Goal: Task Accomplishment & Management: Use online tool/utility

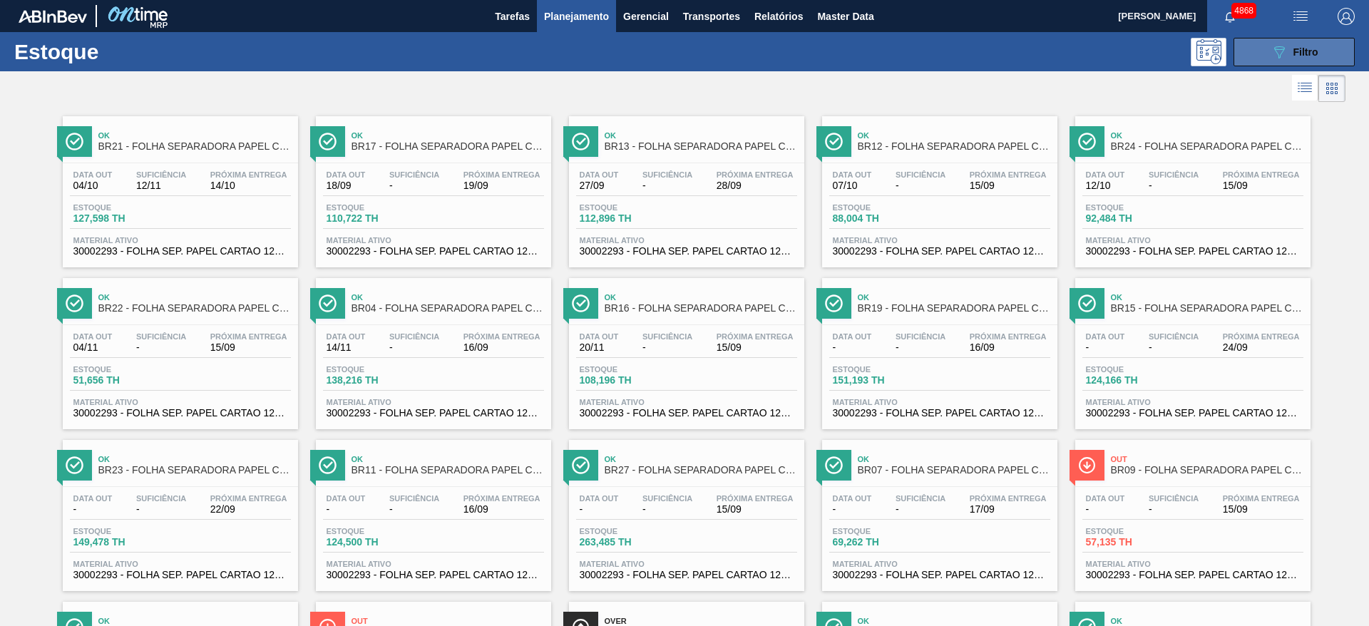
drag, startPoint x: 1260, startPoint y: 45, endPoint x: 1253, endPoint y: 55, distance: 11.9
click at [1258, 45] on button "089F7B8B-B2A5-4AFE-B5C0-19BA573D28AC Filtro" at bounding box center [1294, 52] width 121 height 29
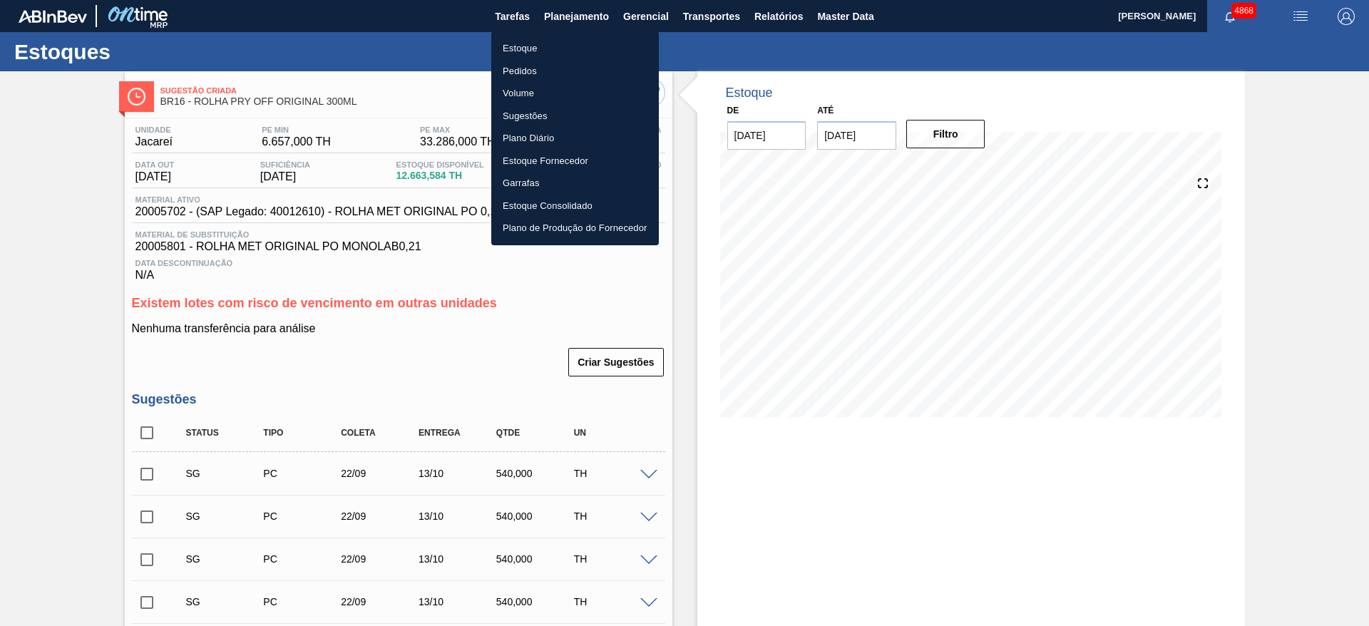
click at [955, 489] on div at bounding box center [684, 313] width 1369 height 626
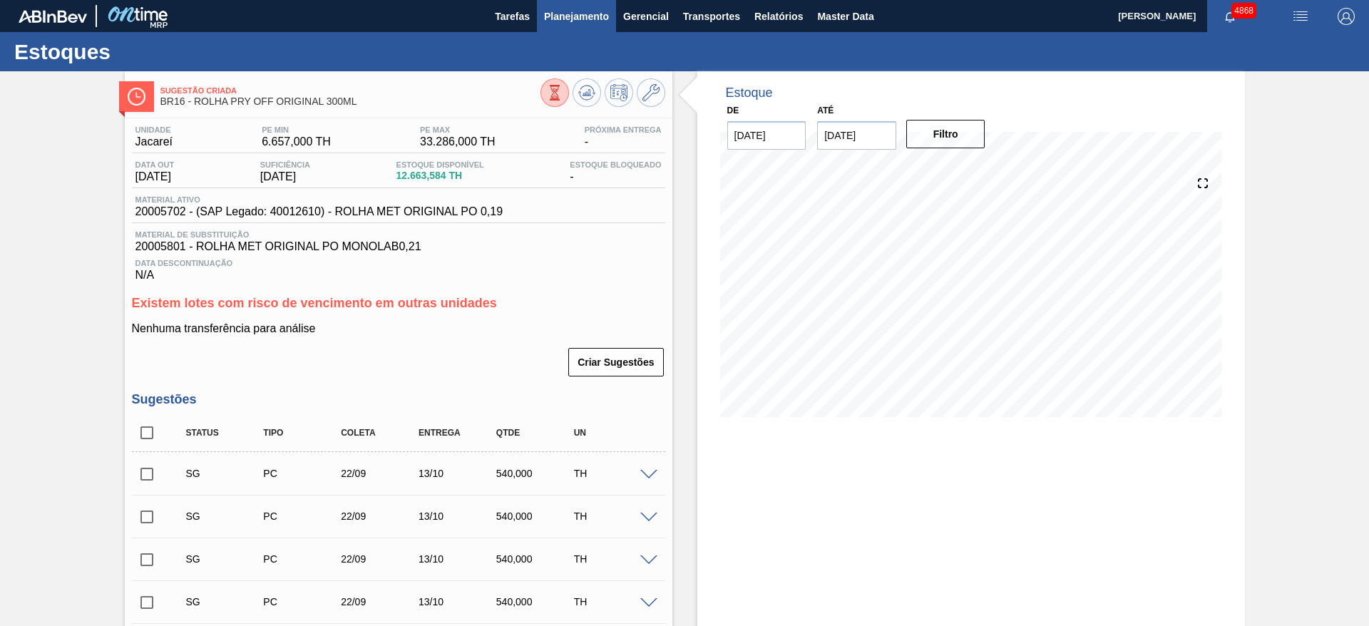
click at [564, 9] on span "Planejamento" at bounding box center [576, 16] width 65 height 17
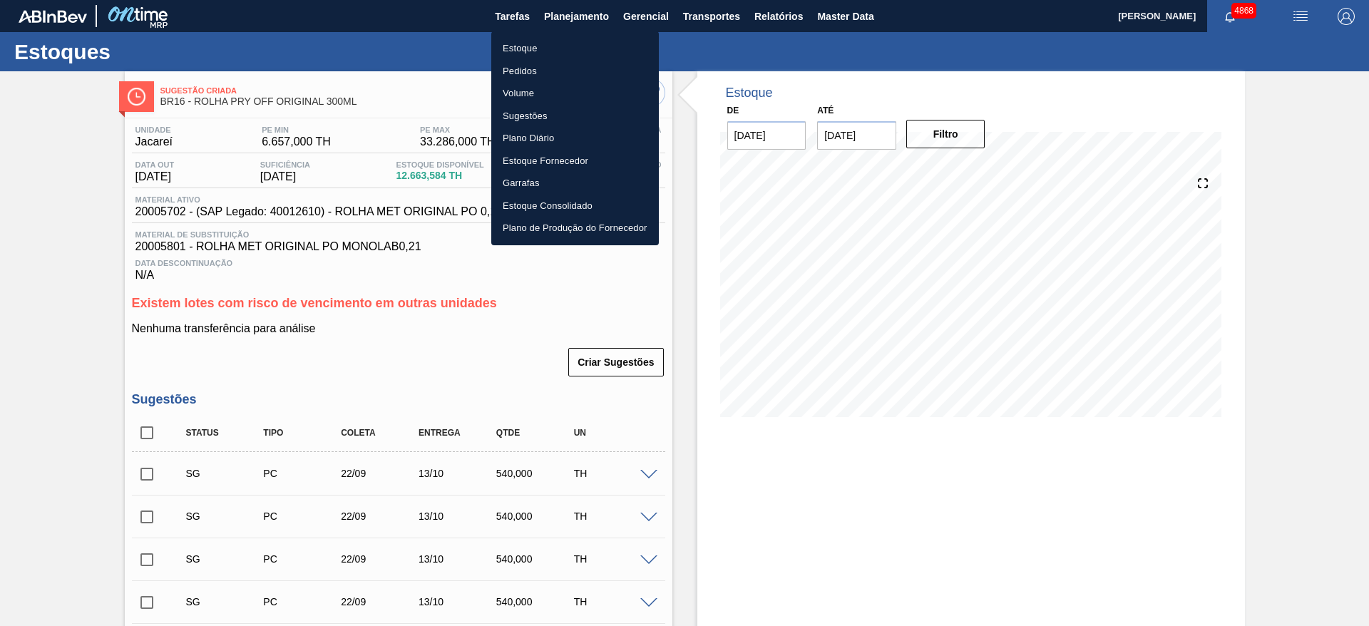
click at [559, 44] on li "Estoque" at bounding box center [575, 48] width 168 height 23
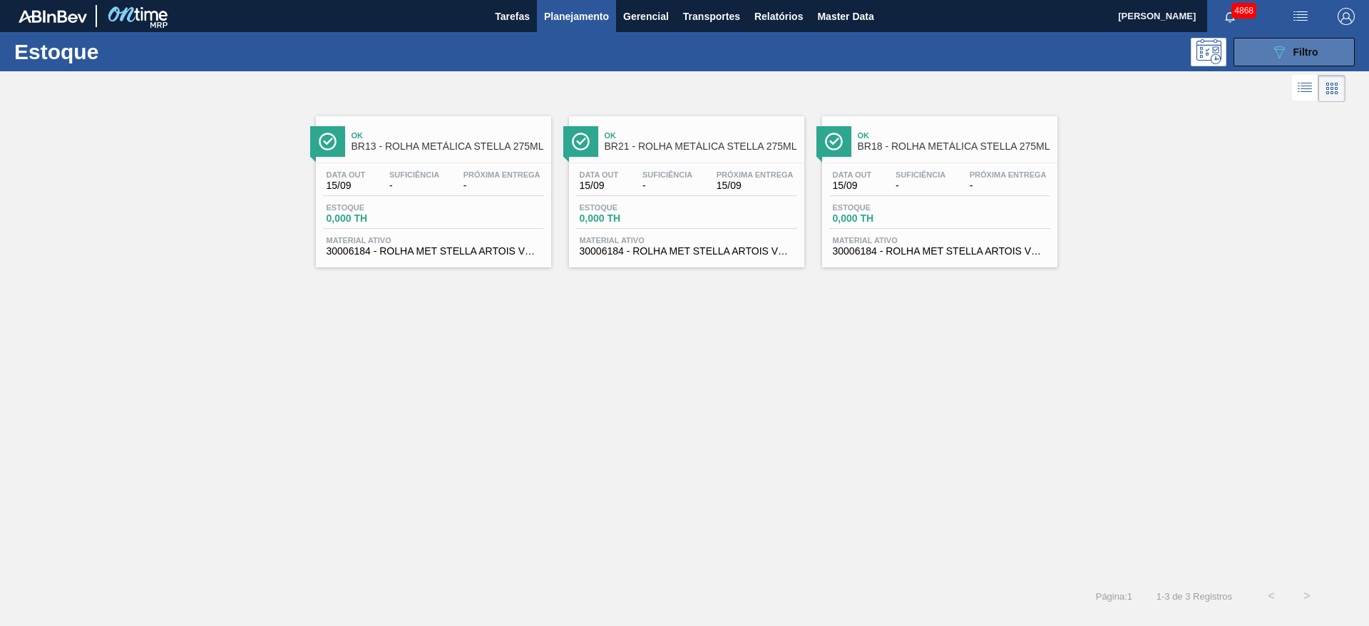
click at [1262, 50] on button "089F7B8B-B2A5-4AFE-B5C0-19BA573D28AC Filtro" at bounding box center [1294, 52] width 121 height 29
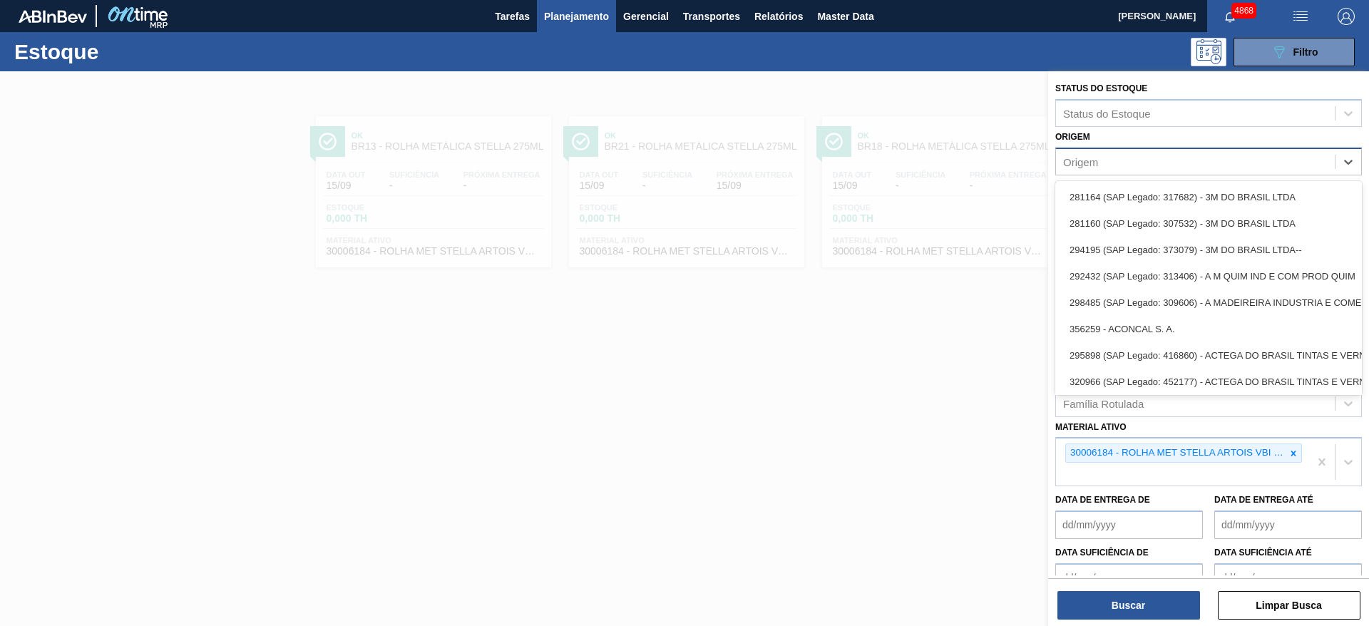
click at [1141, 155] on div "Origem" at bounding box center [1195, 161] width 279 height 21
type input "[PERSON_NAME]"
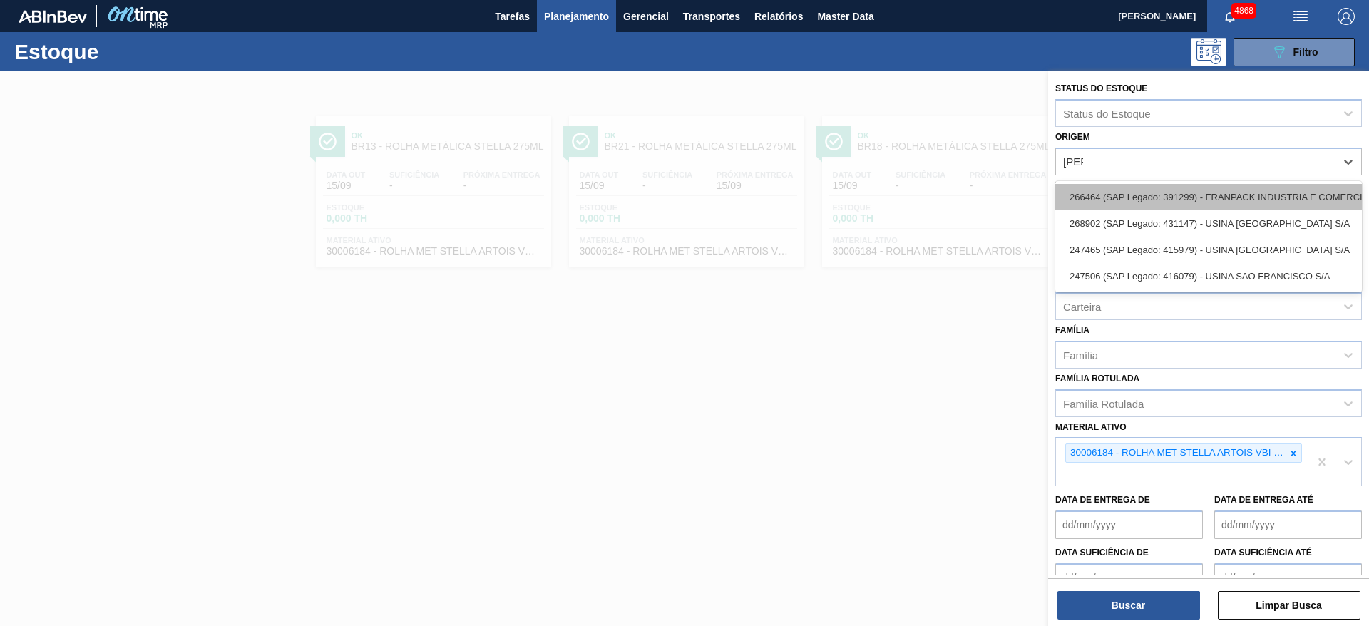
click at [1129, 195] on div "266464 (SAP Legado: 391299) - FRANPACK INDUSTRIA E COMERCIO DE EMBALAG-ENS EIRE…" at bounding box center [1209, 197] width 307 height 26
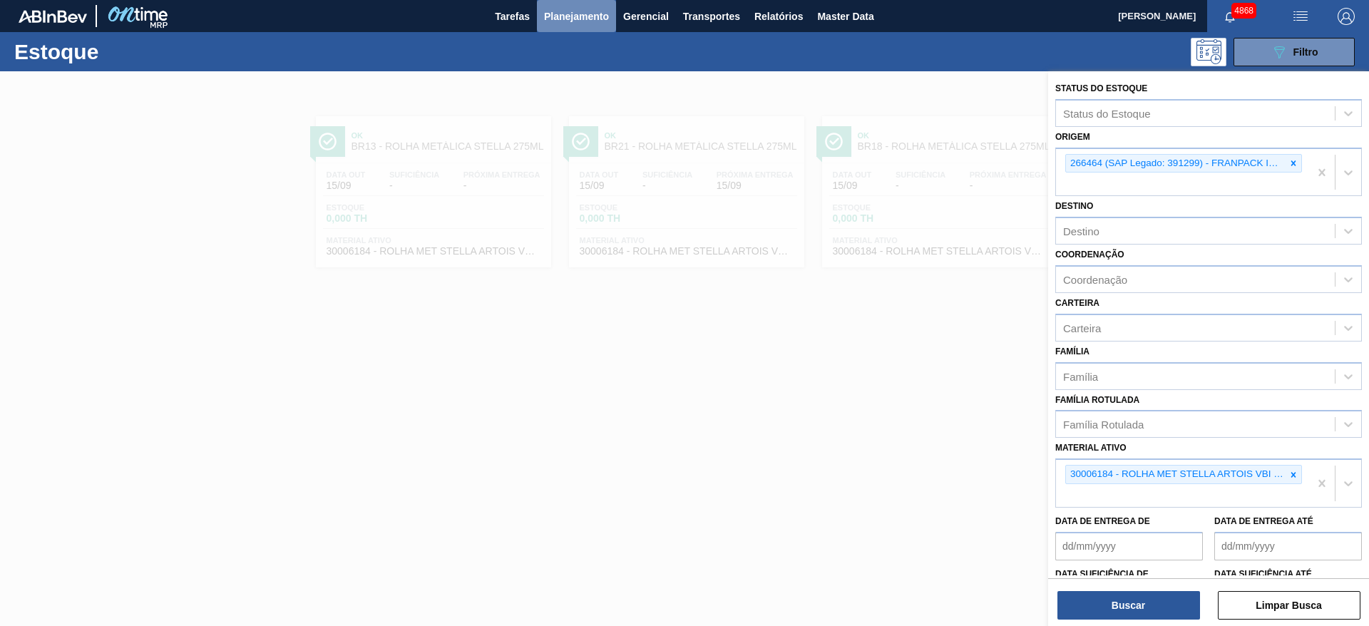
click at [585, 15] on span "Planejamento" at bounding box center [576, 16] width 65 height 17
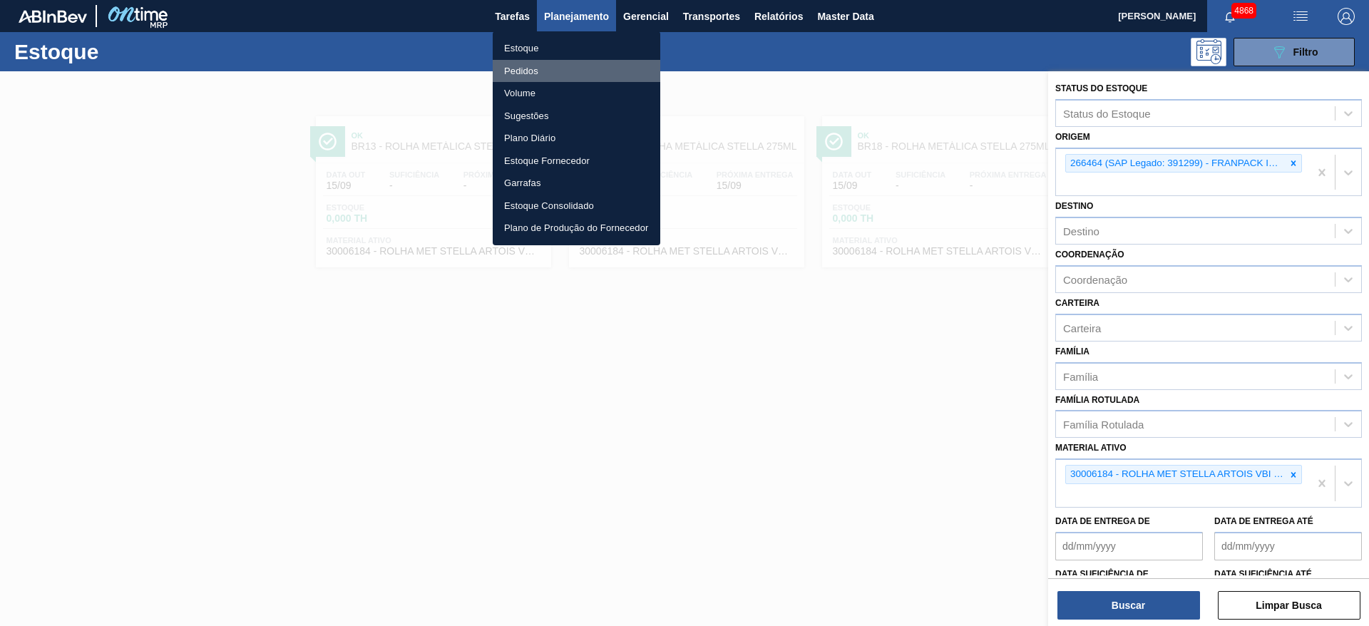
click at [530, 71] on li "Pedidos" at bounding box center [577, 71] width 168 height 23
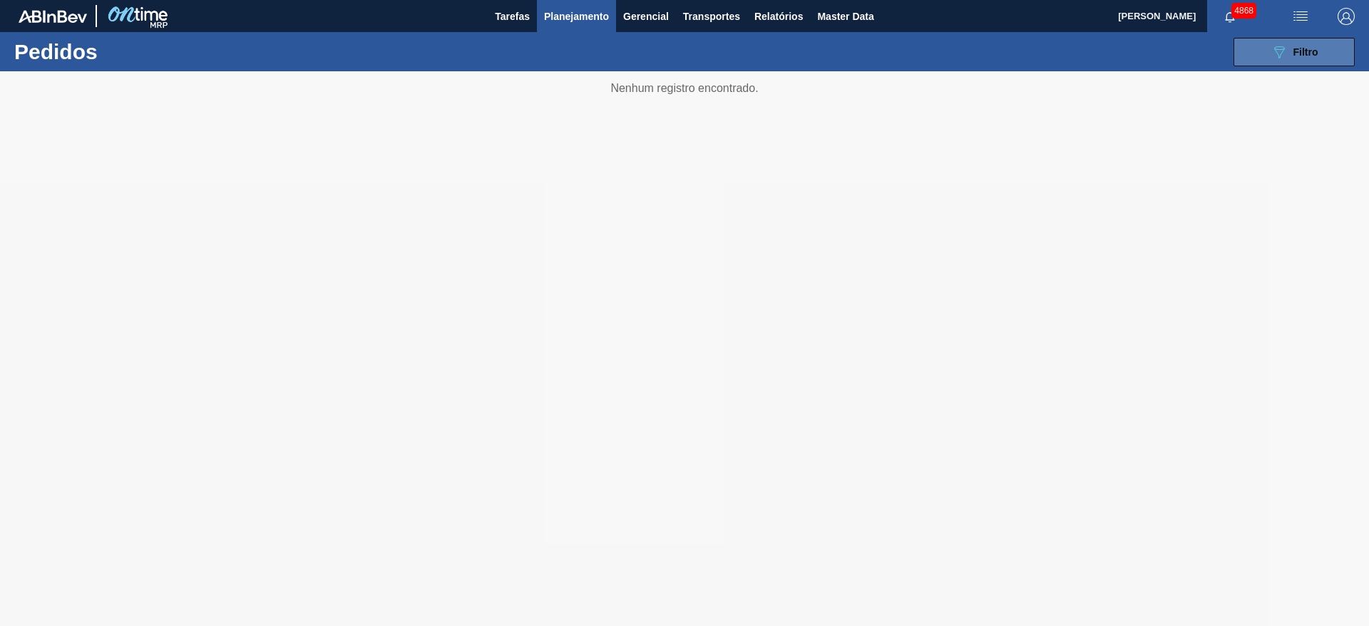
click at [1318, 51] on span "Filtro" at bounding box center [1306, 51] width 25 height 11
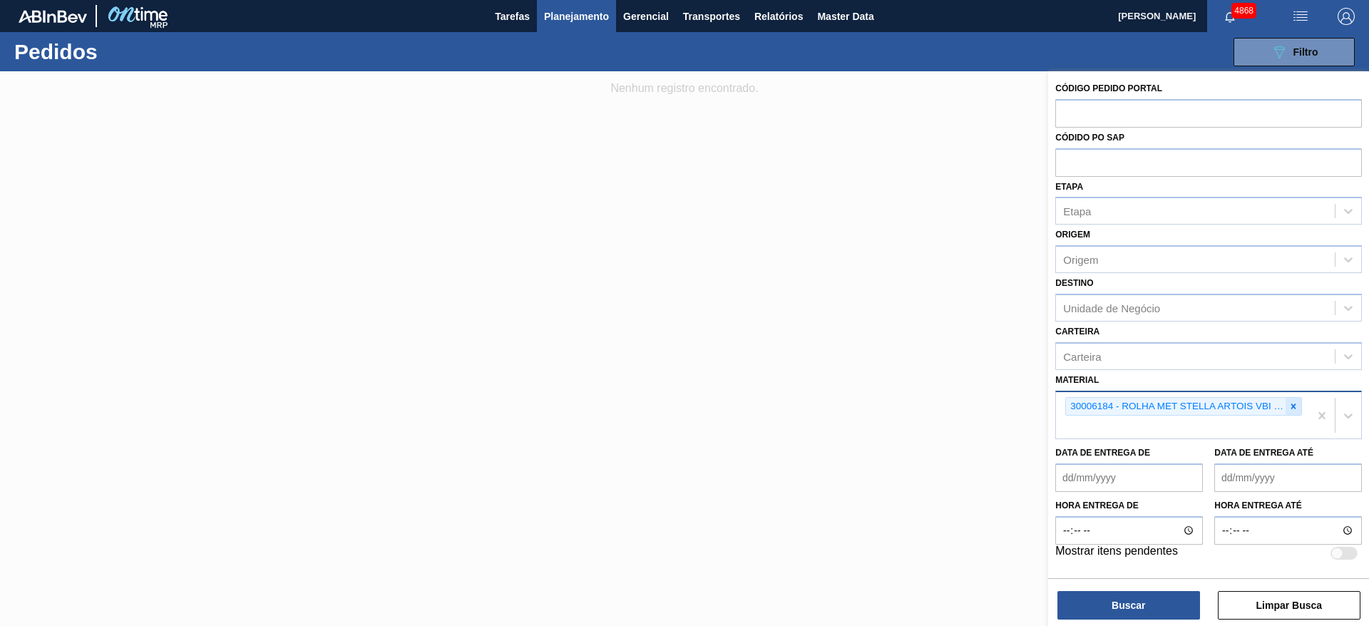
click at [1291, 407] on icon at bounding box center [1294, 407] width 10 height 10
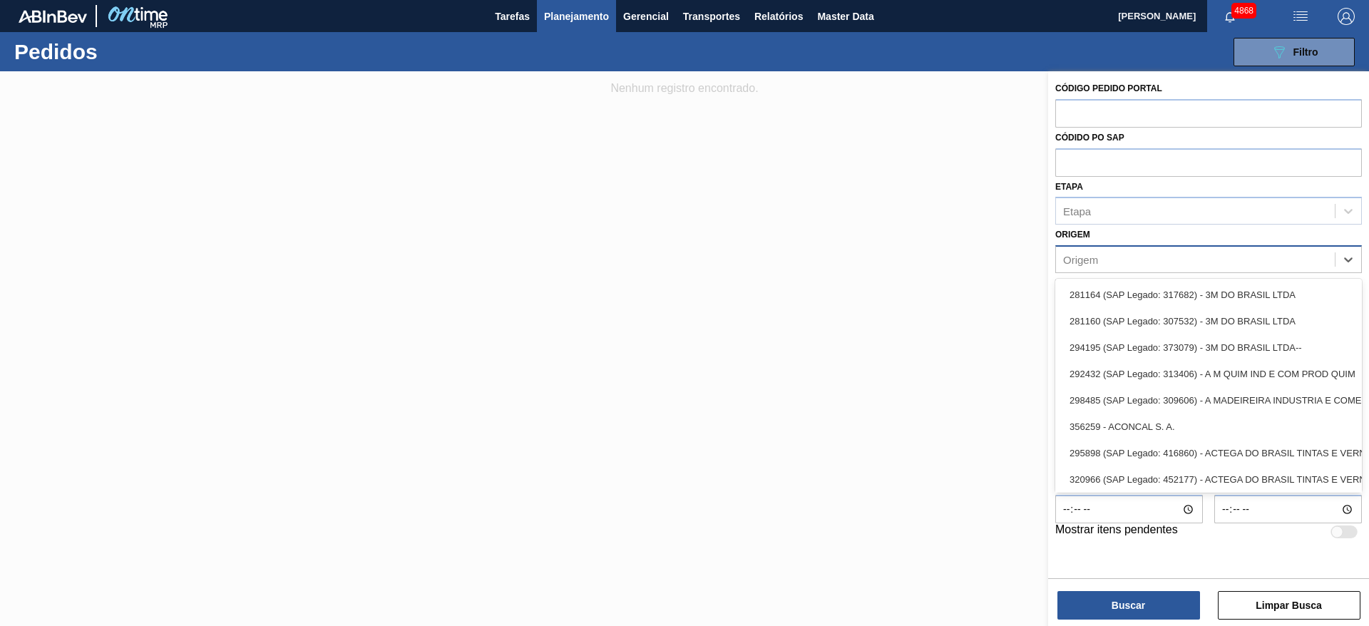
click at [1159, 265] on div "Origem" at bounding box center [1195, 260] width 279 height 21
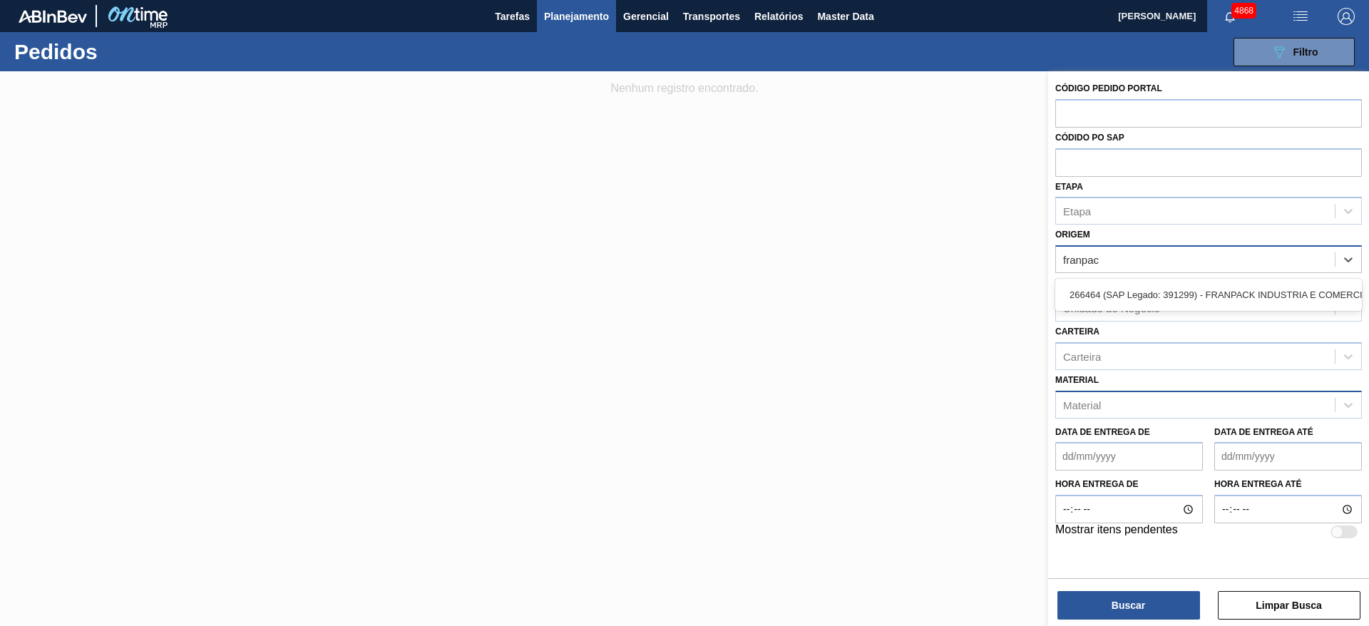
type input "franpack"
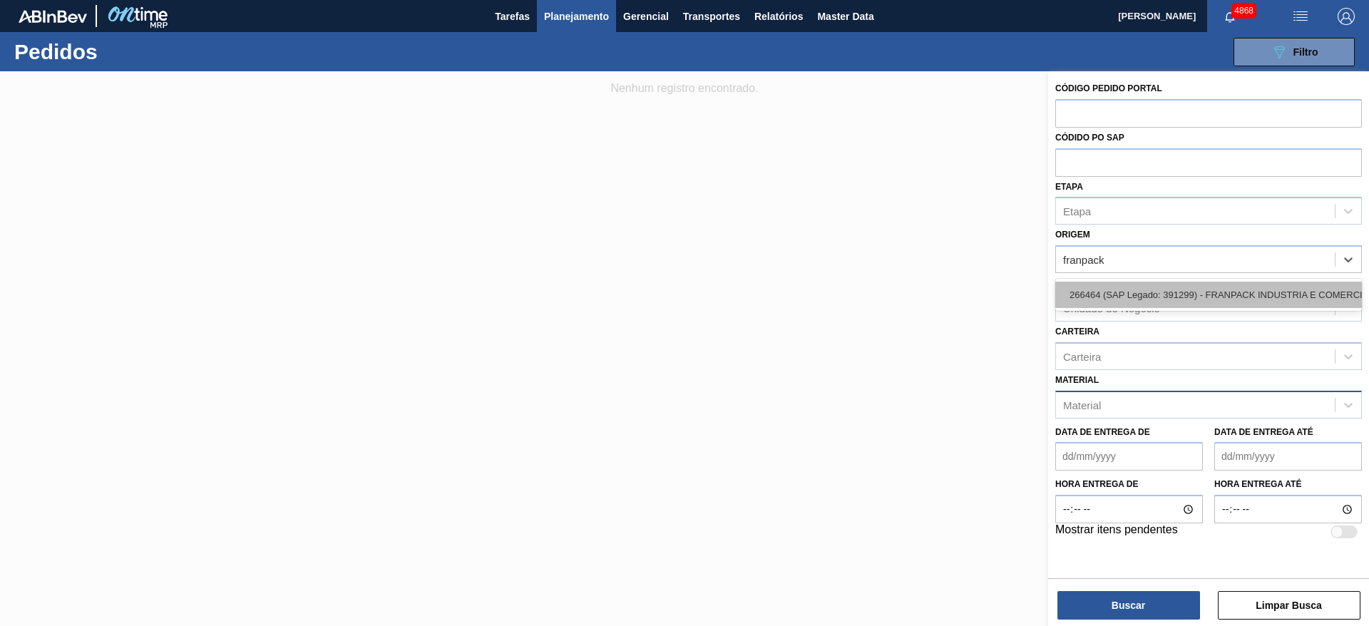
click at [1148, 297] on div "266464 (SAP Legado: 391299) - FRANPACK INDUSTRIA E COMERCIO DE EMBALAG-ENS EIRE…" at bounding box center [1209, 295] width 307 height 26
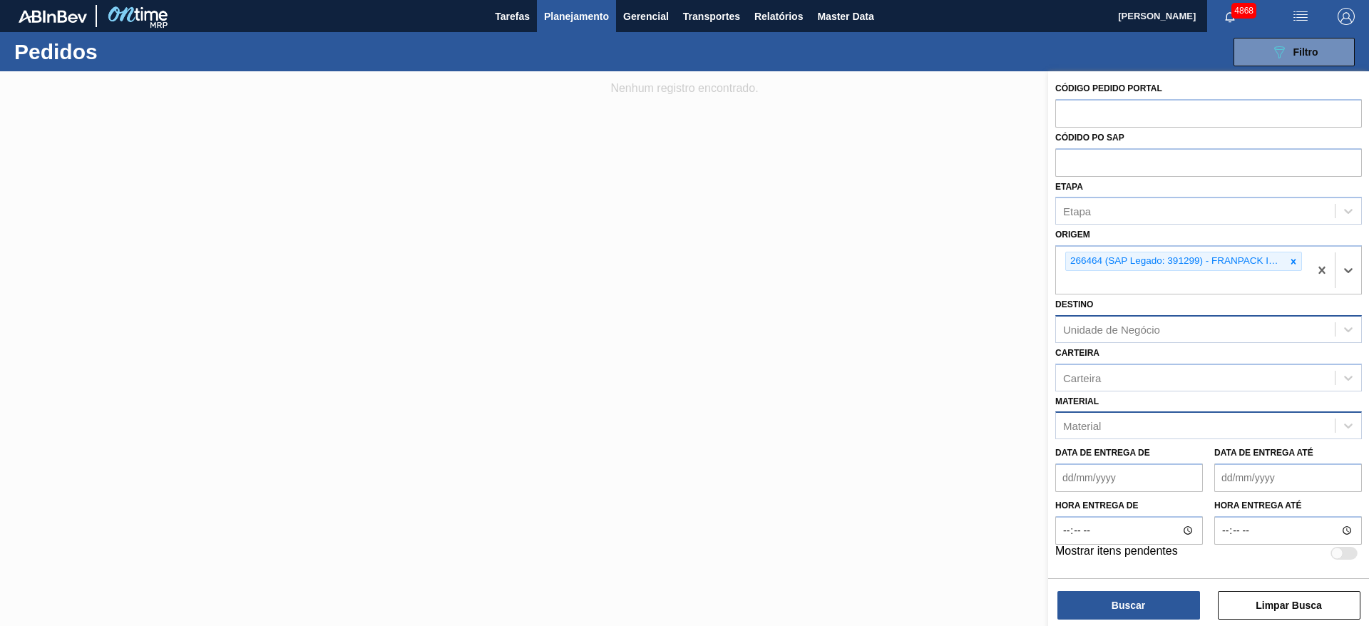
click at [1129, 332] on div "Unidade de Negócio" at bounding box center [1111, 329] width 97 height 12
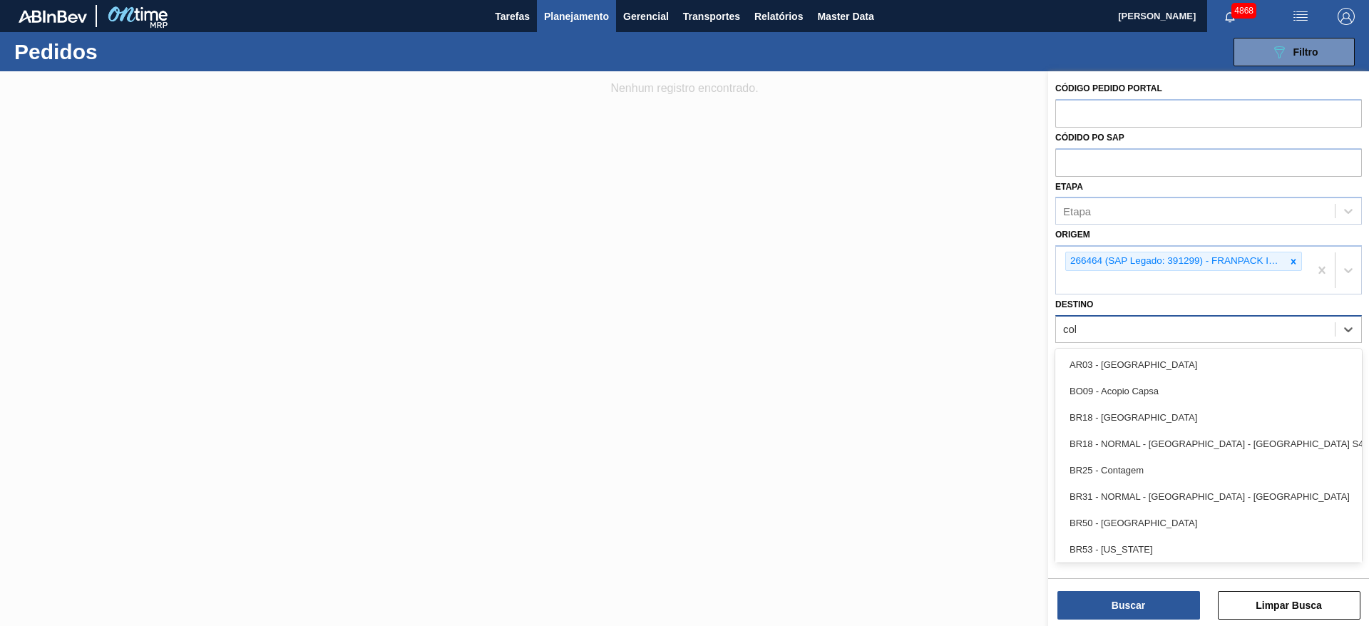
type input "colo"
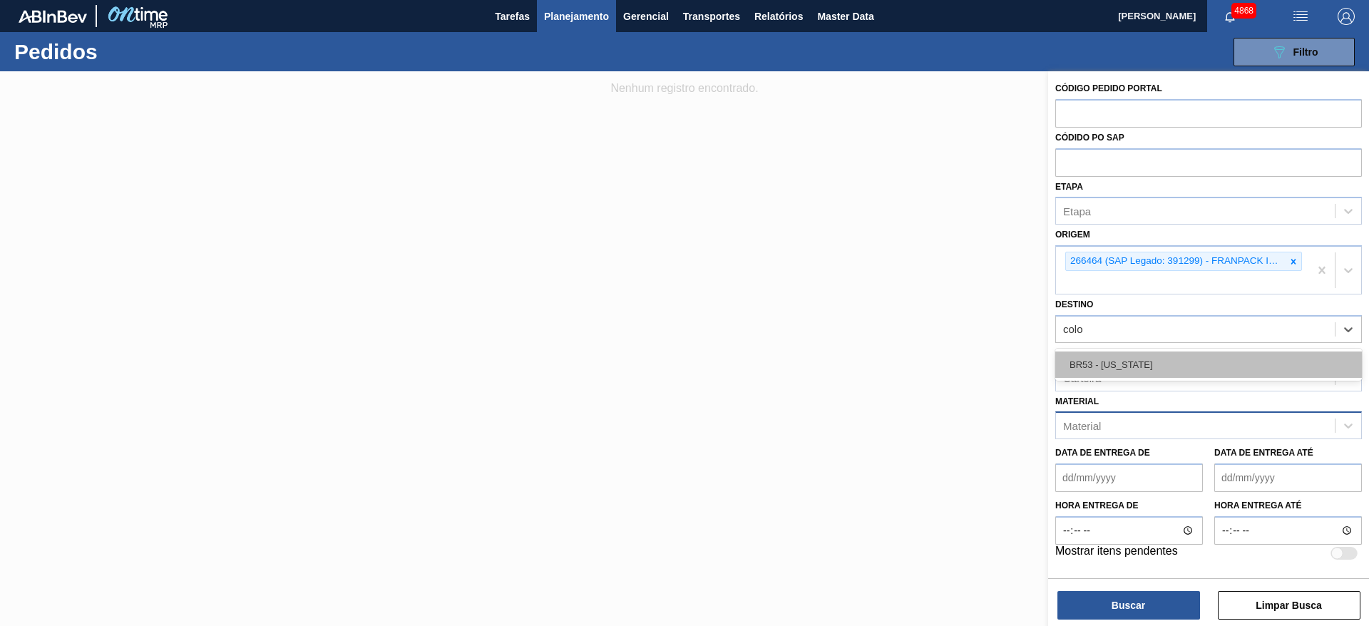
click at [1118, 353] on div "BR53 - [US_STATE]" at bounding box center [1209, 365] width 307 height 26
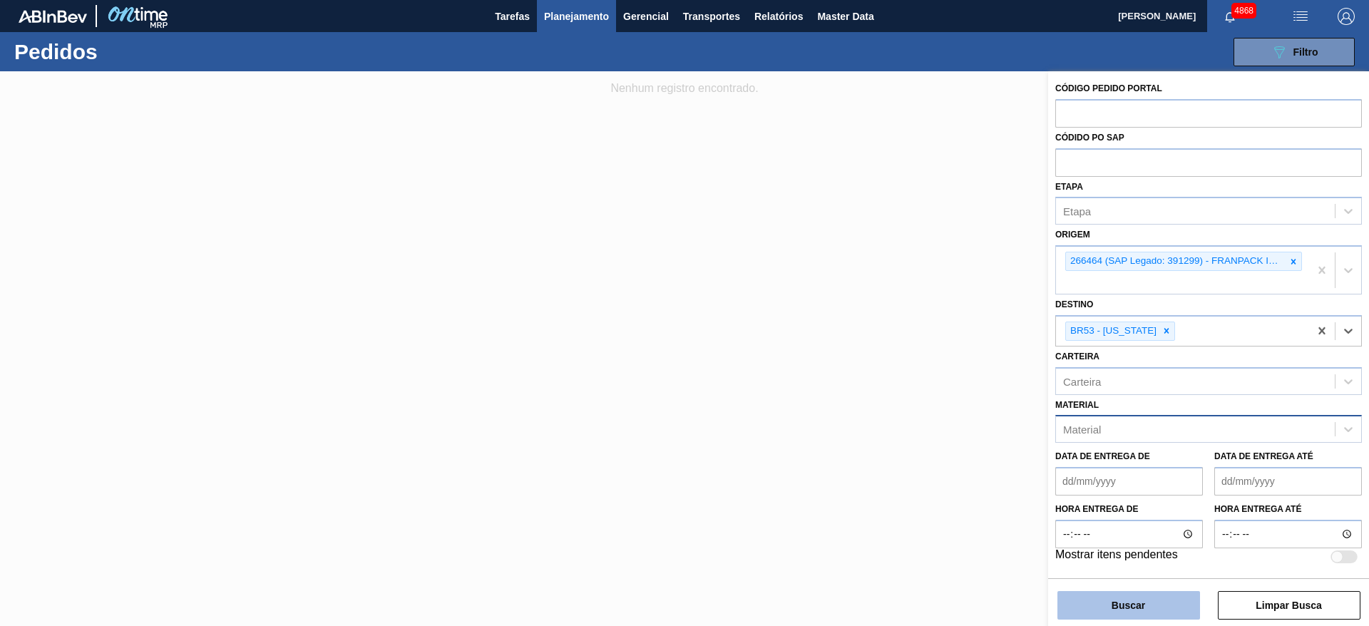
click at [1123, 603] on button "Buscar" at bounding box center [1129, 605] width 143 height 29
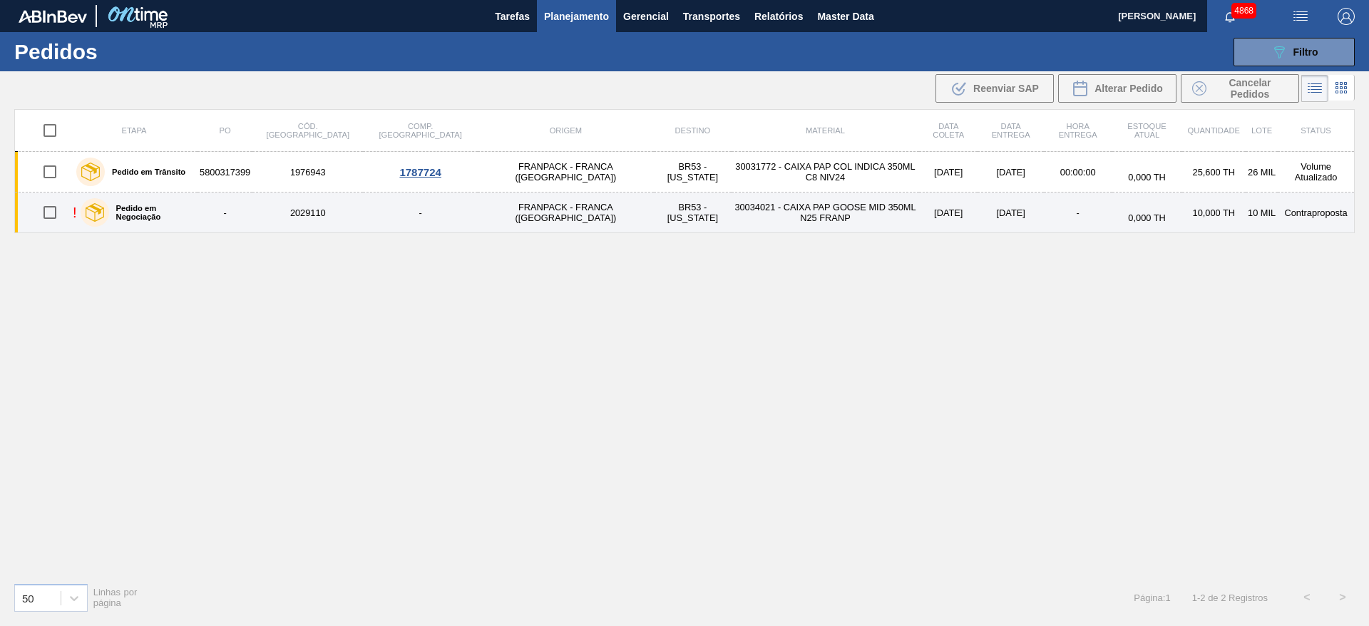
click at [478, 221] on td "FRANPACK - FRANCA ([GEOGRAPHIC_DATA])" at bounding box center [566, 213] width 176 height 41
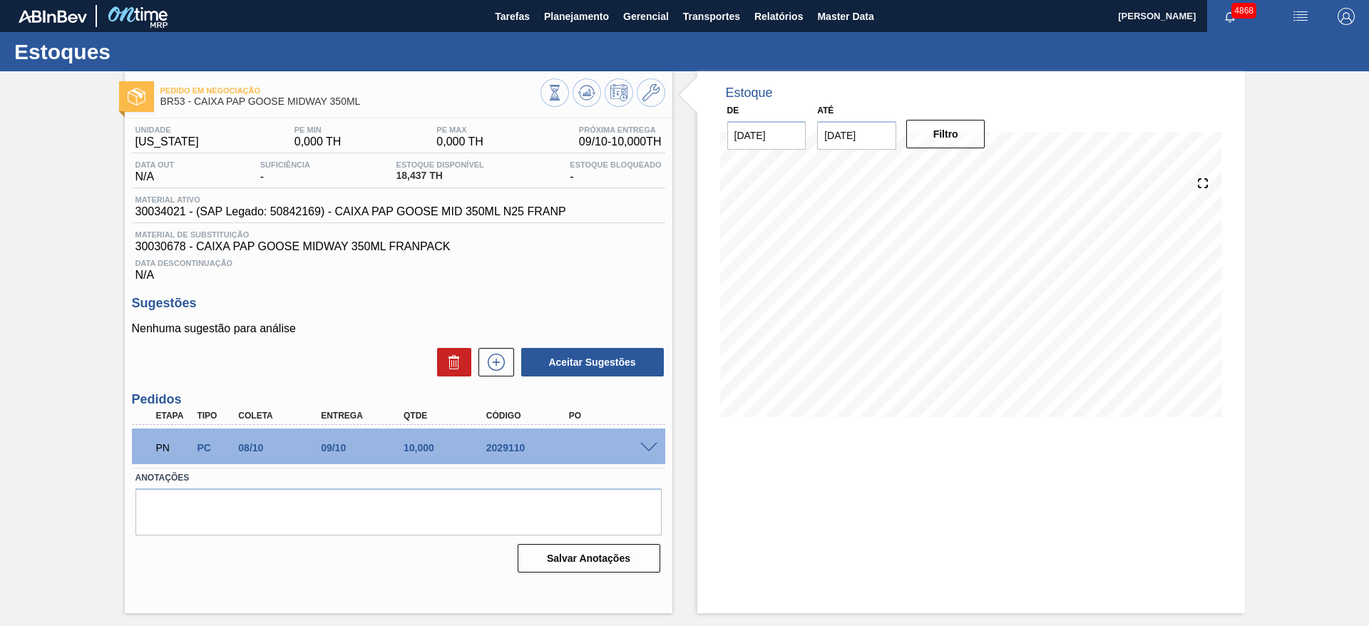
click at [651, 447] on span at bounding box center [648, 448] width 17 height 11
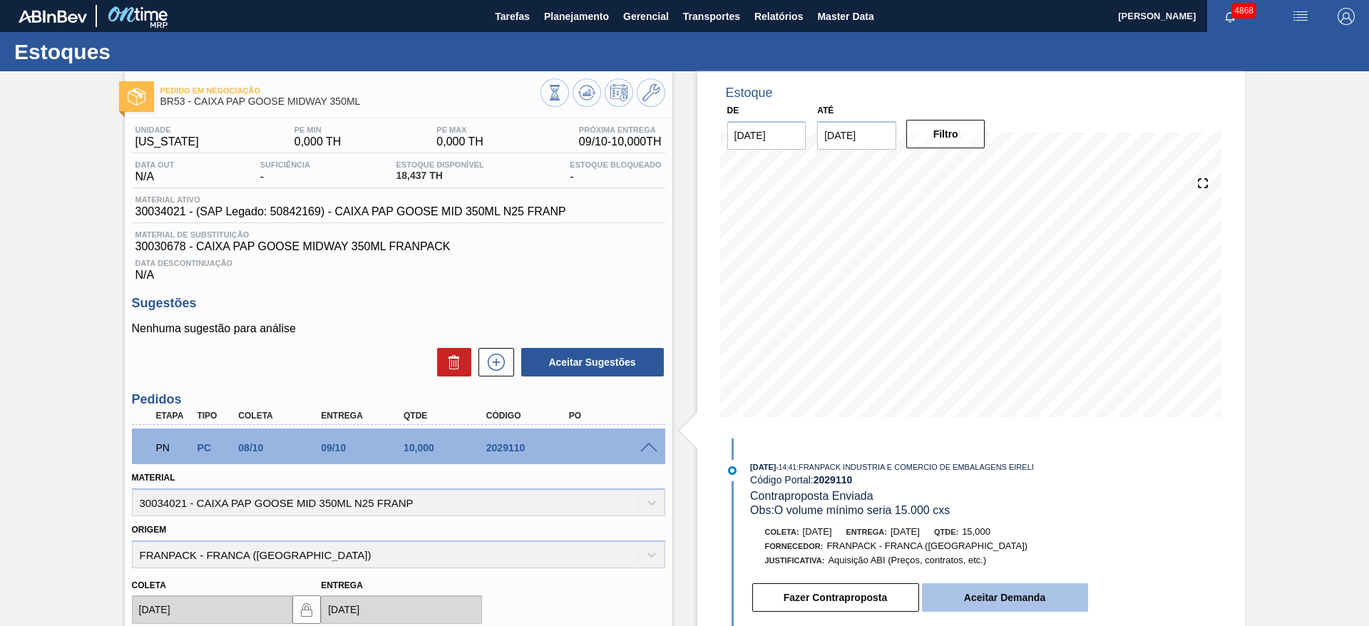
click at [1048, 591] on button "Aceitar Demanda" at bounding box center [1005, 597] width 166 height 29
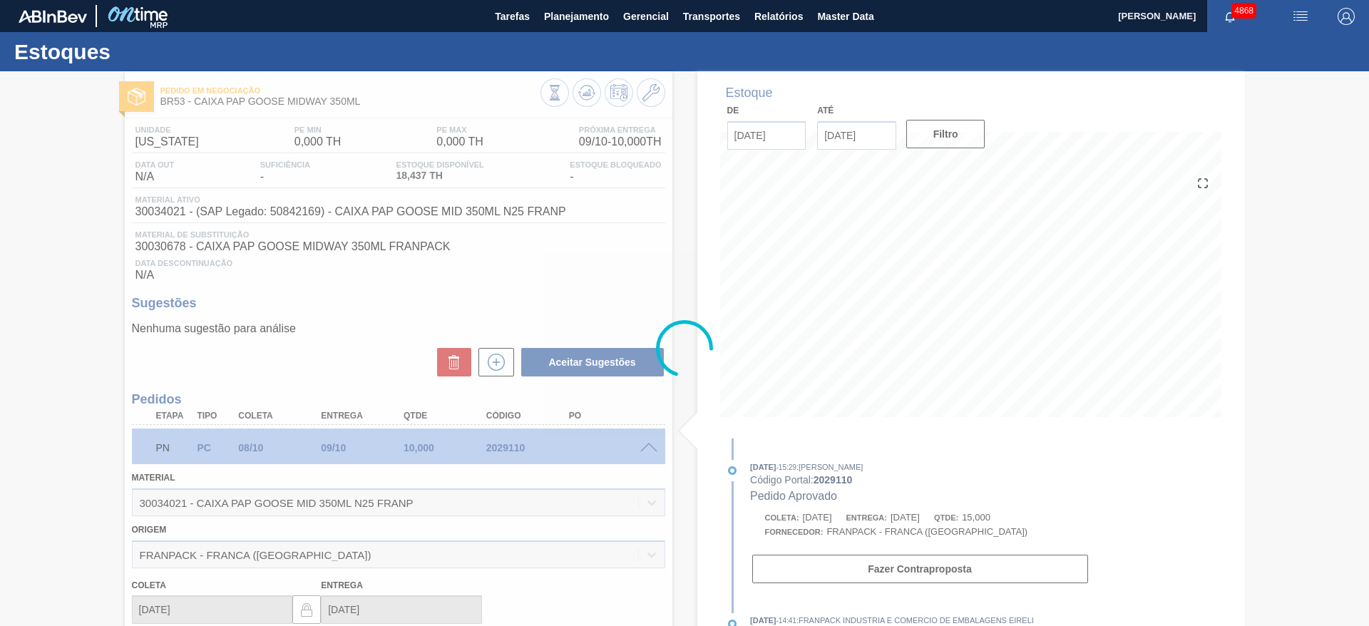
type input "15"
